Goal: Information Seeking & Learning: Understand process/instructions

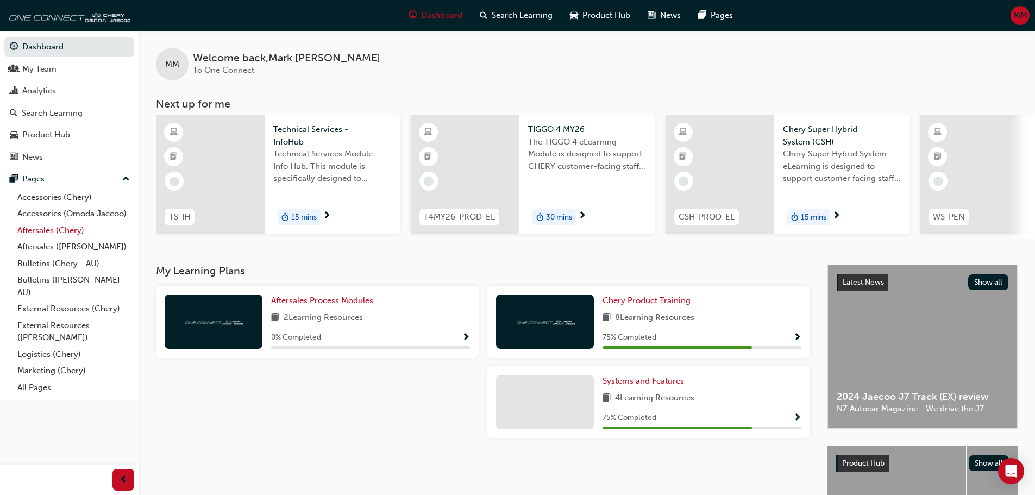
click at [63, 233] on link "Aftersales (Chery)" at bounding box center [73, 230] width 121 height 17
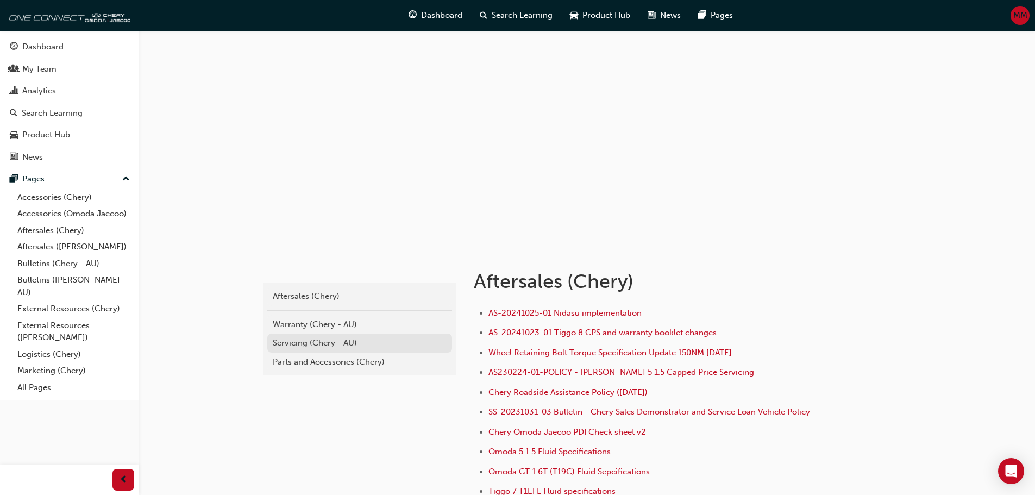
click at [332, 346] on div "Servicing (Chery - AU)" at bounding box center [360, 343] width 174 height 13
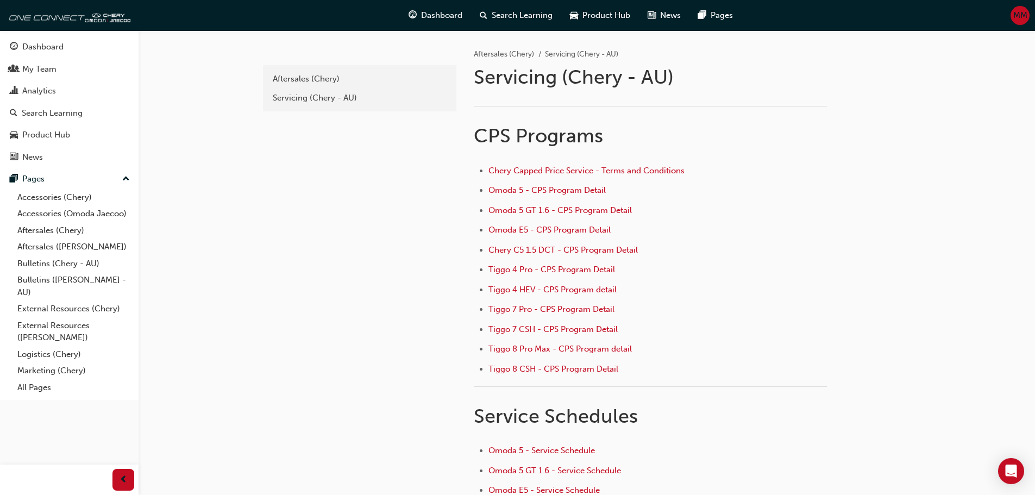
scroll to position [163, 0]
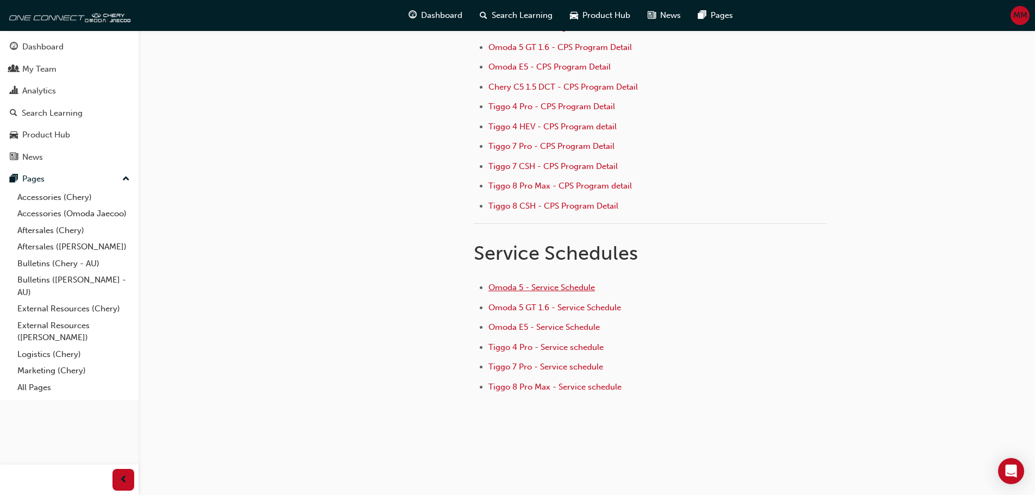
click at [536, 288] on span "Omoda 5 - Service Schedule" at bounding box center [542, 288] width 107 height 10
